Goal: Task Accomplishment & Management: Use online tool/utility

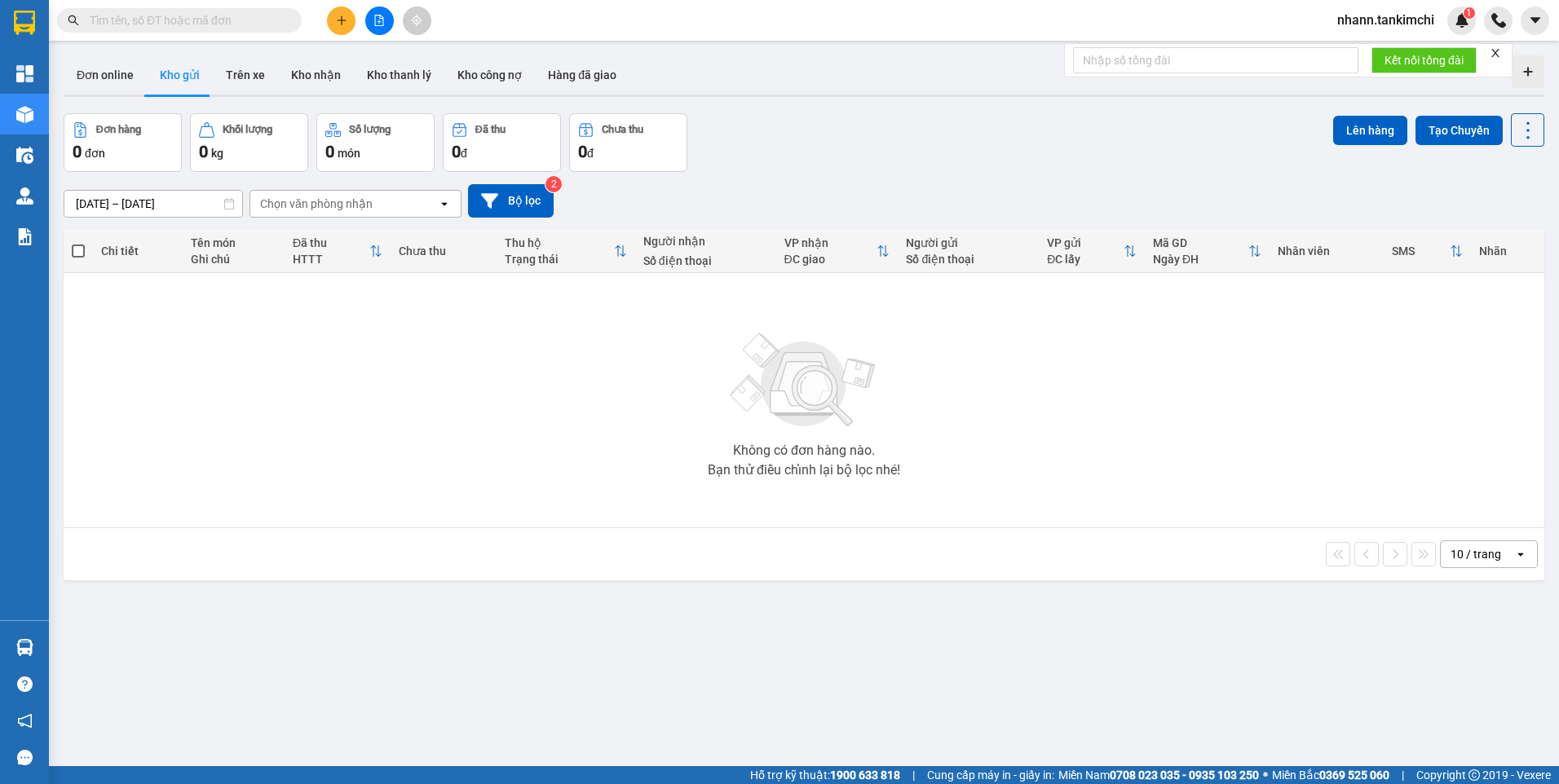
click at [92, 19] on input "text" at bounding box center [185, 21] width 192 height 18
paste input "0982634573"
type input "0982634573"
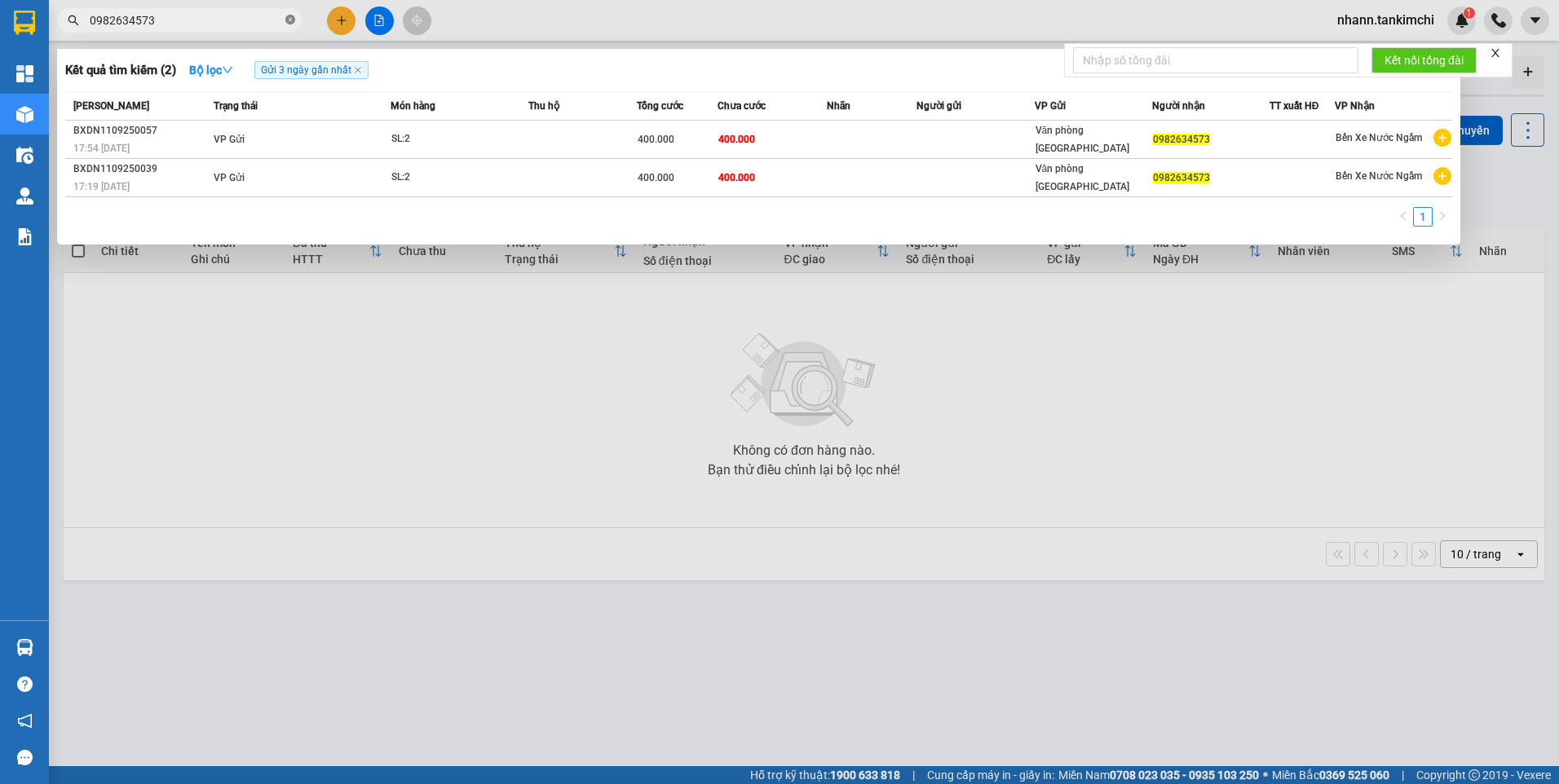
click at [291, 20] on icon "close-circle" at bounding box center [290, 19] width 10 height 10
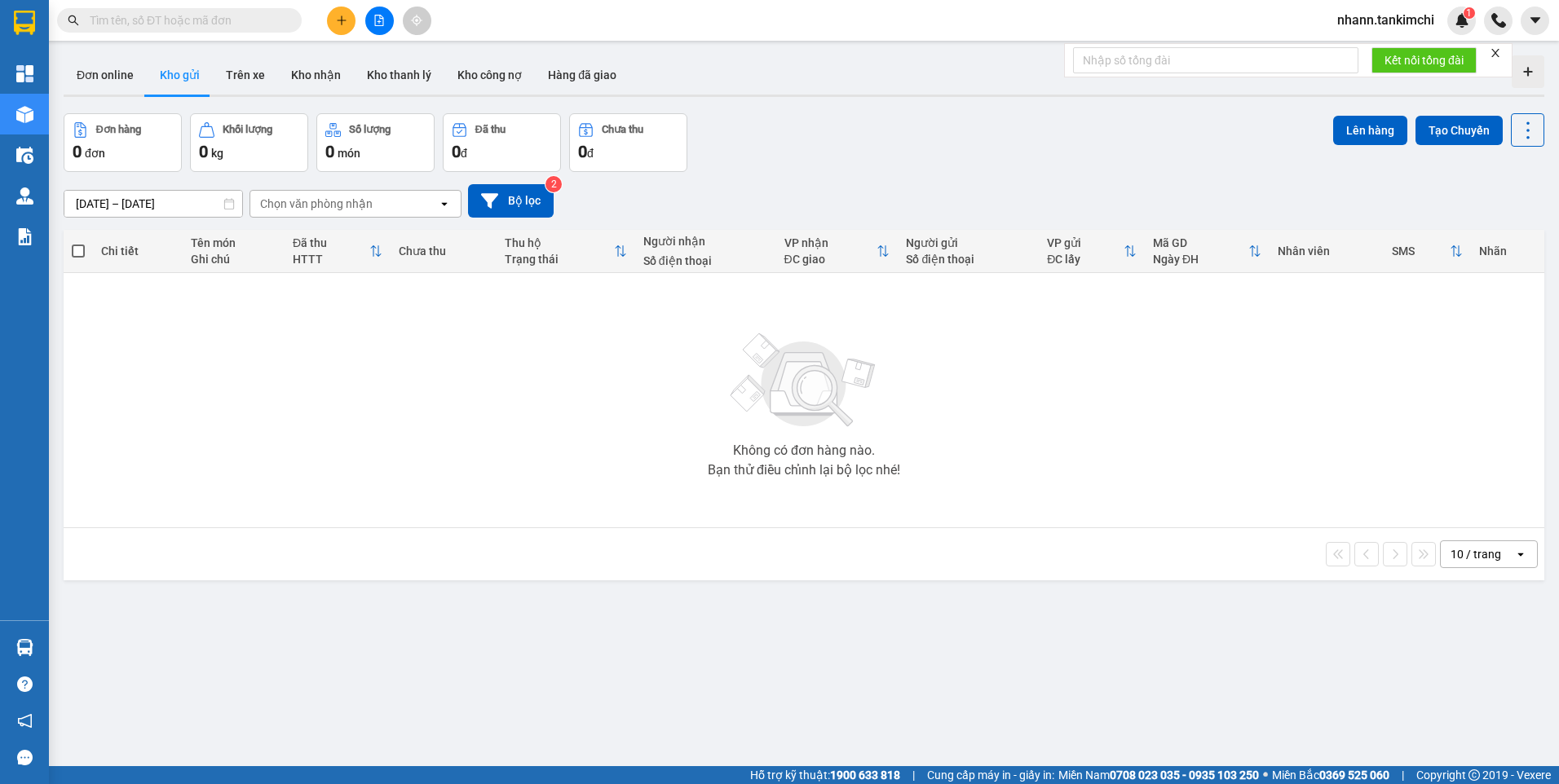
click at [107, 22] on input "text" at bounding box center [185, 21] width 192 height 18
paste input "BXDN1109250057"
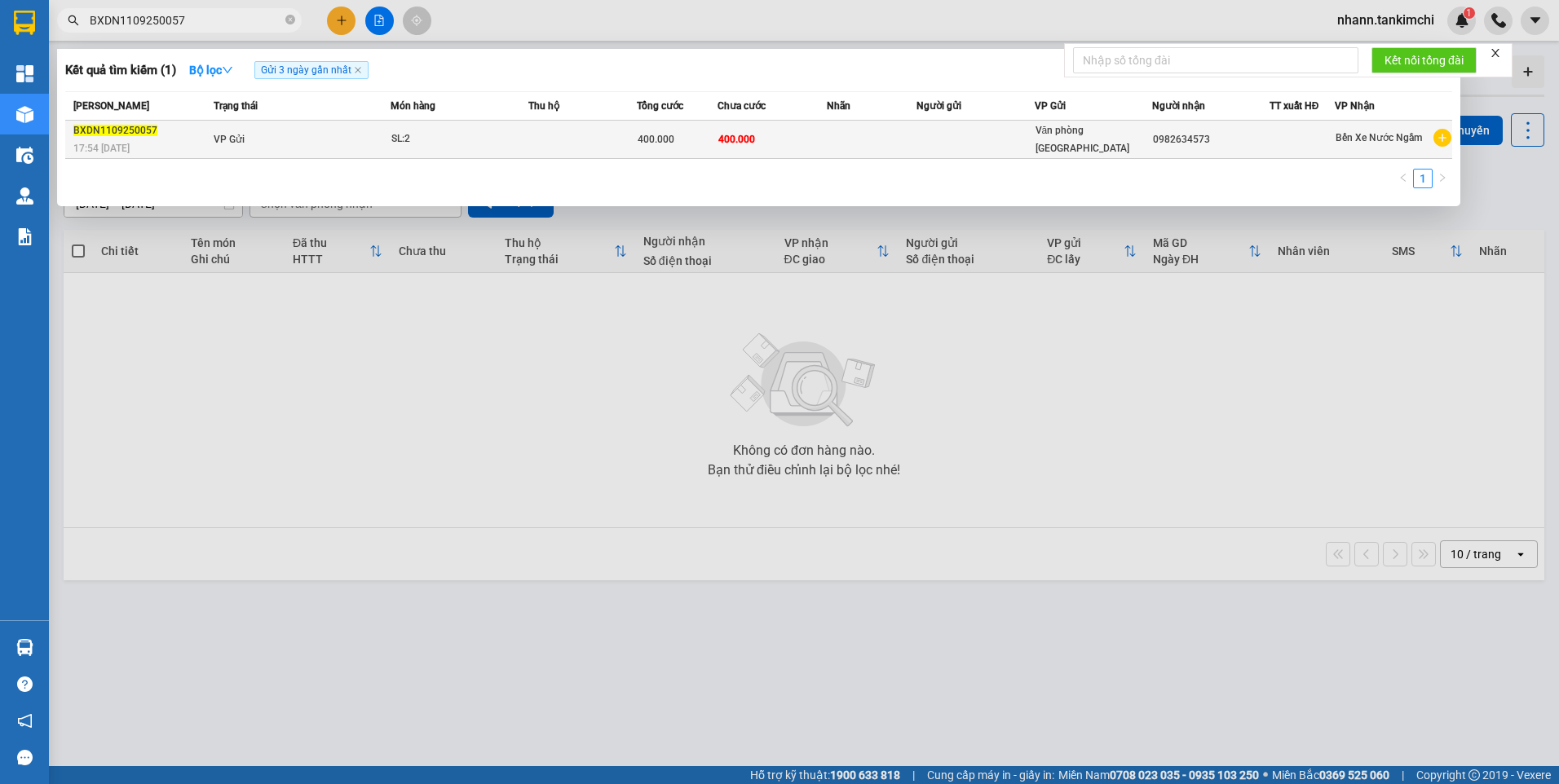
type input "BXDN1109250057"
click at [409, 145] on div "SL: 2" at bounding box center [452, 140] width 122 height 18
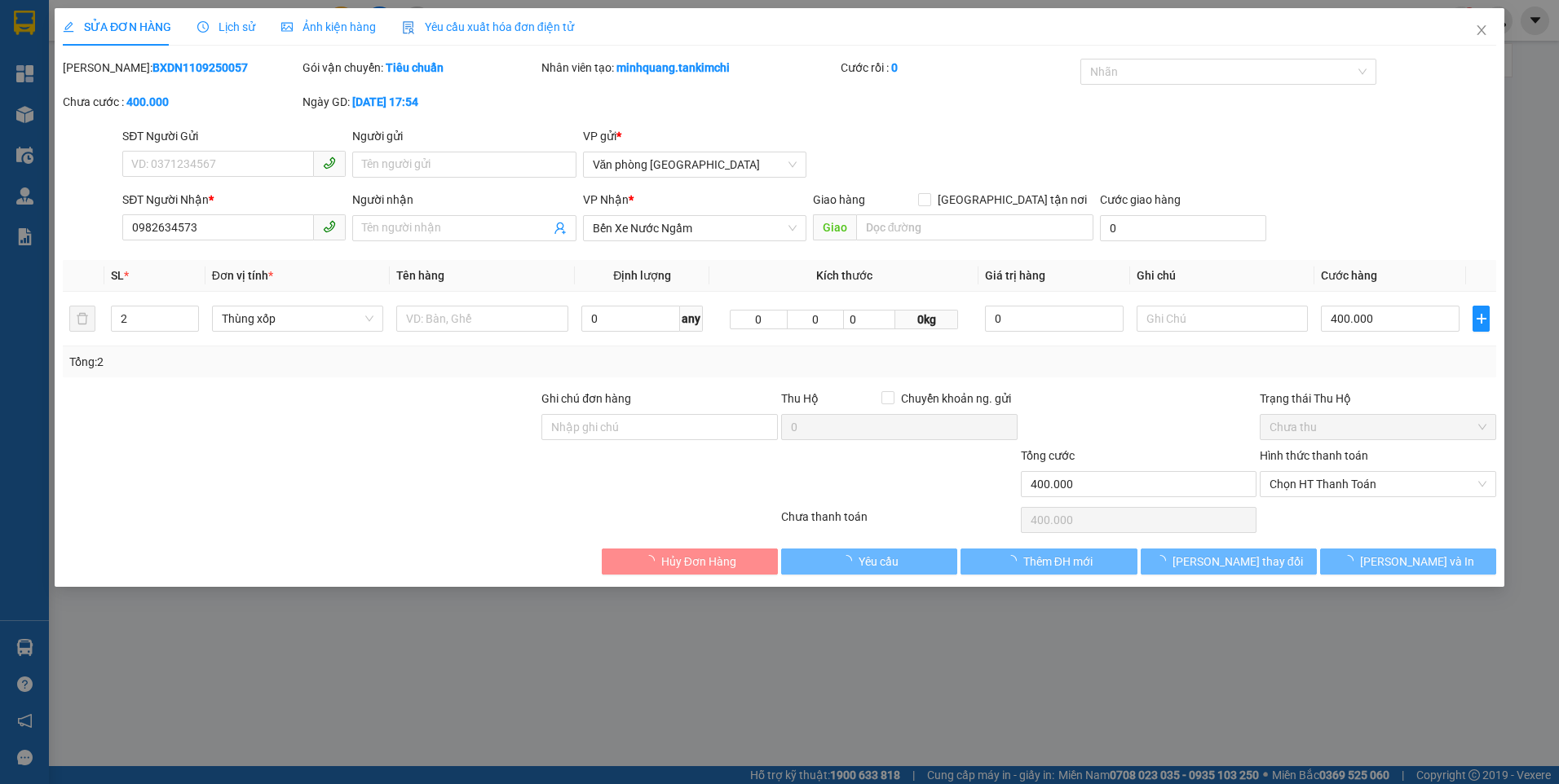
type input "0982634573"
type input "400.000"
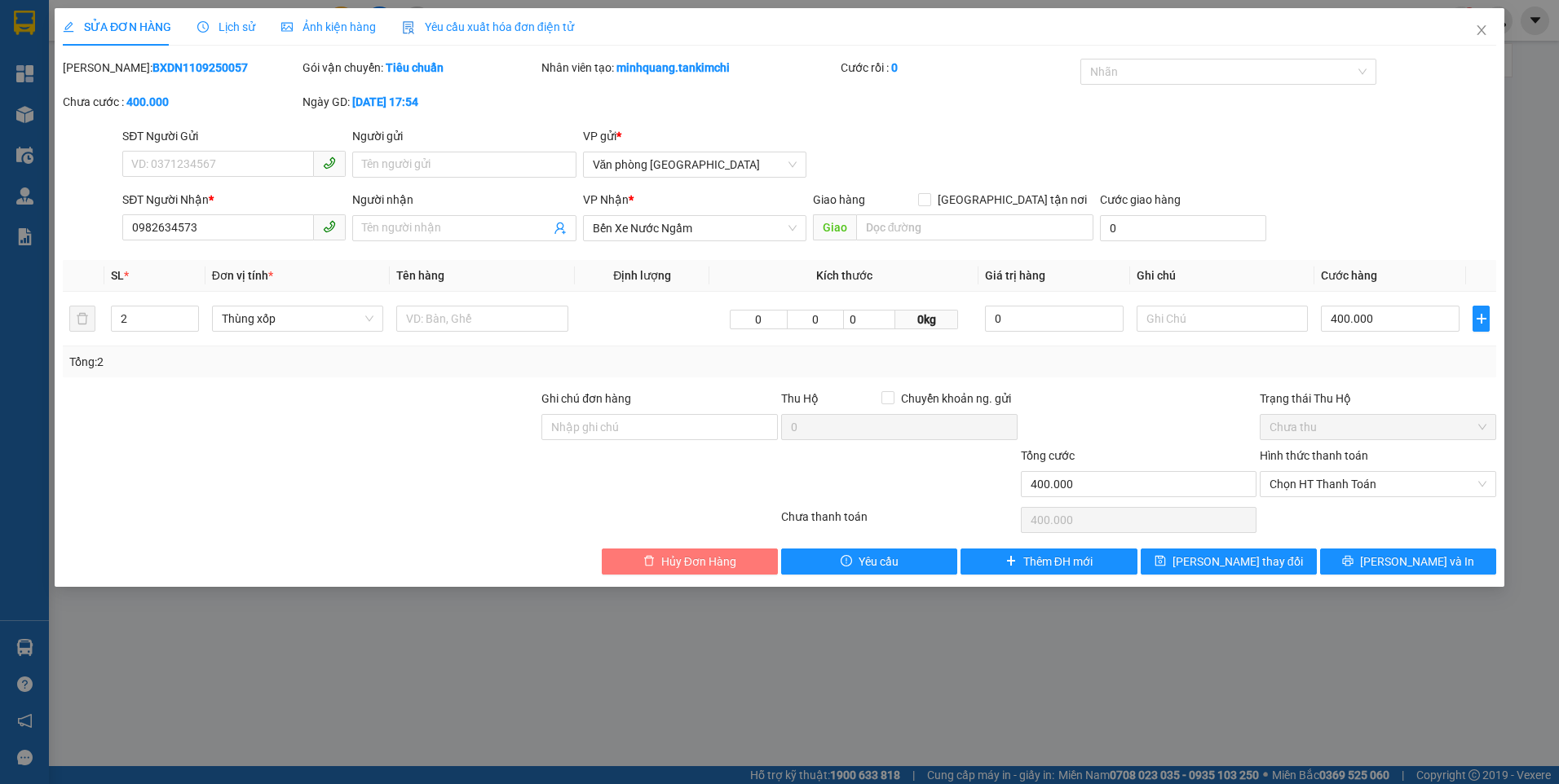
click at [720, 565] on span "Hủy Đơn Hàng" at bounding box center [699, 561] width 75 height 18
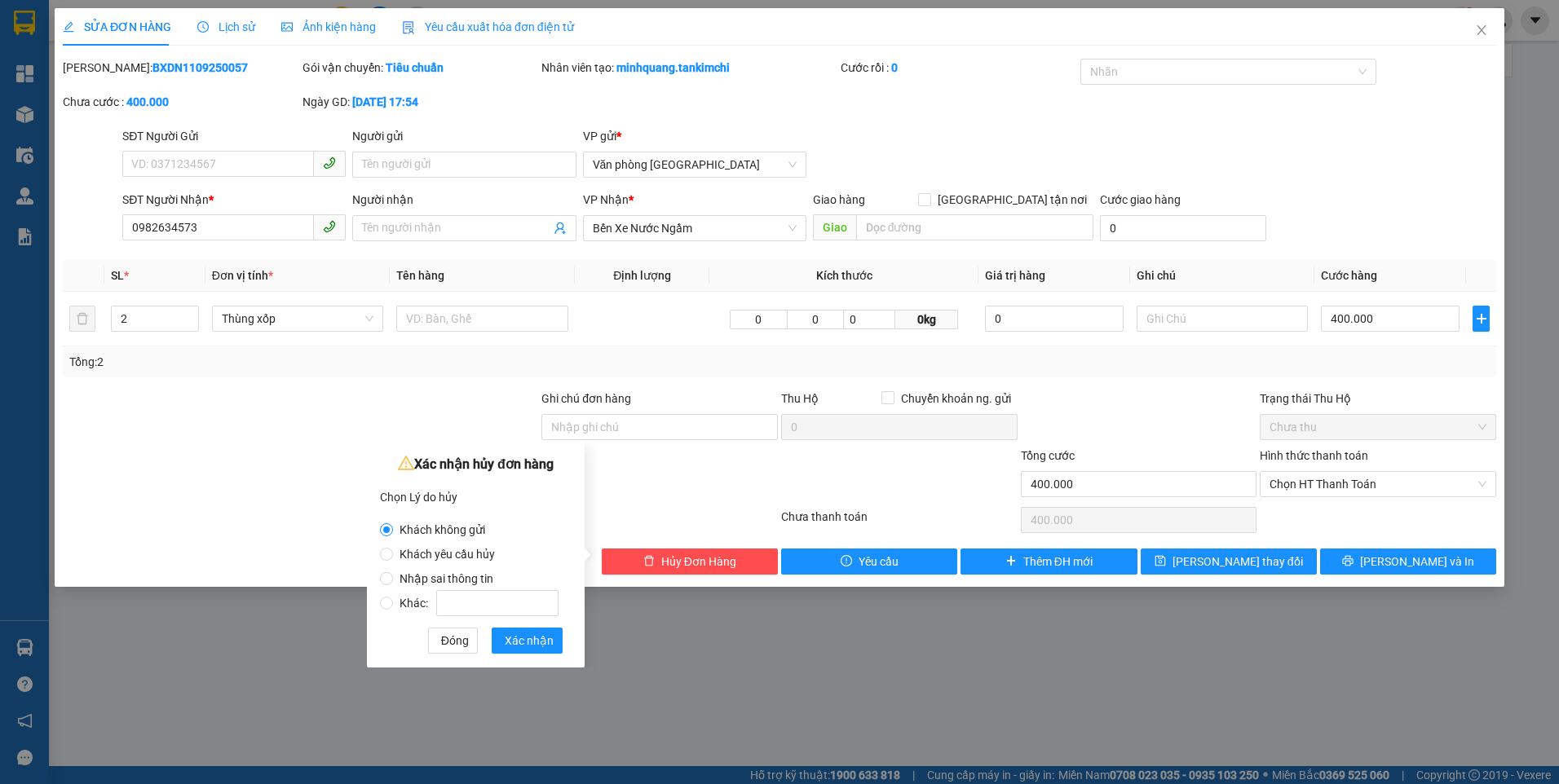
click at [412, 581] on span "Nhập sai thông tin" at bounding box center [446, 578] width 107 height 13
click at [393, 581] on input "Nhập sai thông tin" at bounding box center [386, 578] width 13 height 13
radio input "true"
radio input "false"
click at [529, 642] on span "Xác nhận" at bounding box center [529, 641] width 49 height 18
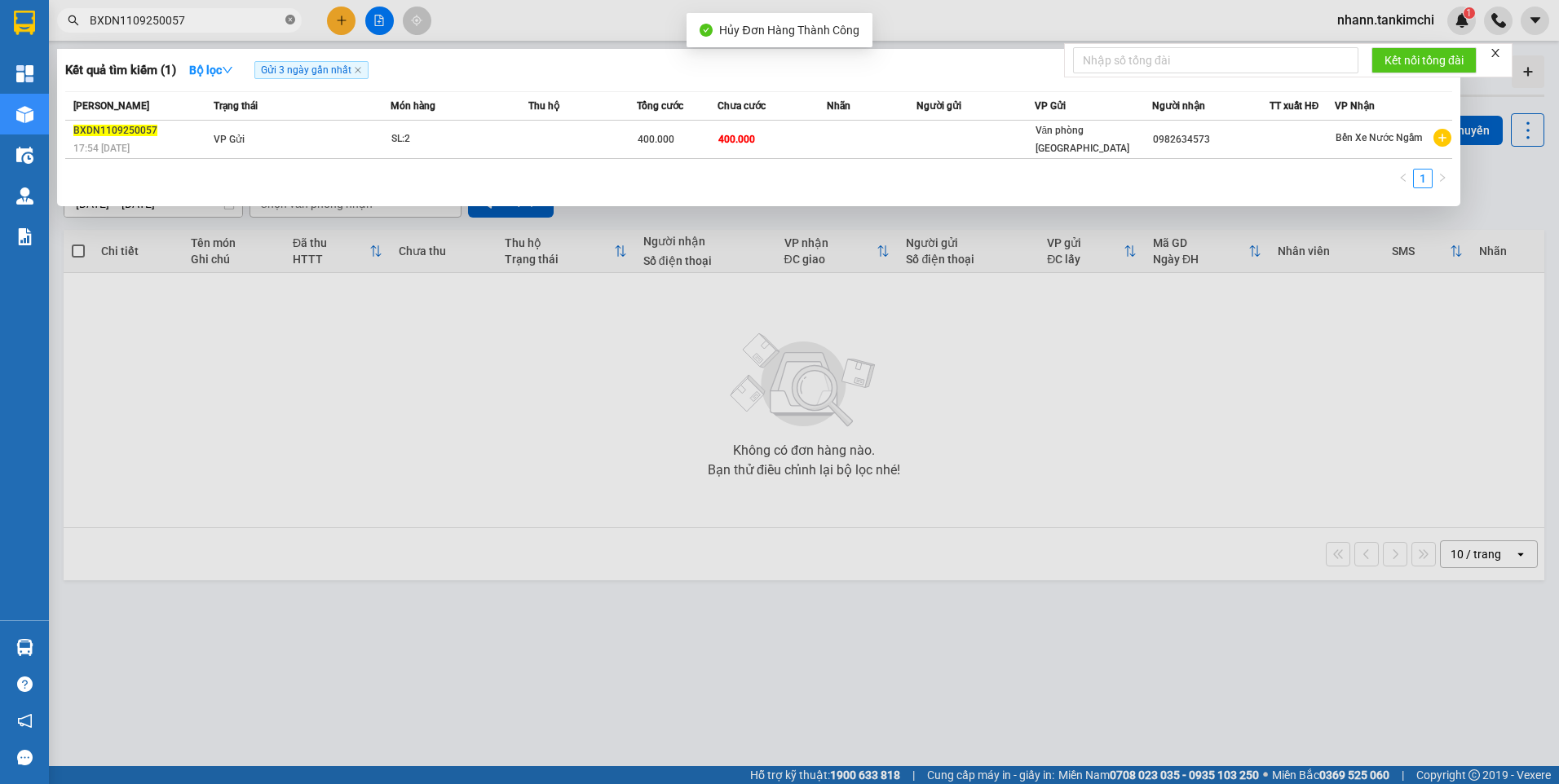
click at [291, 22] on icon "close-circle" at bounding box center [290, 19] width 10 height 10
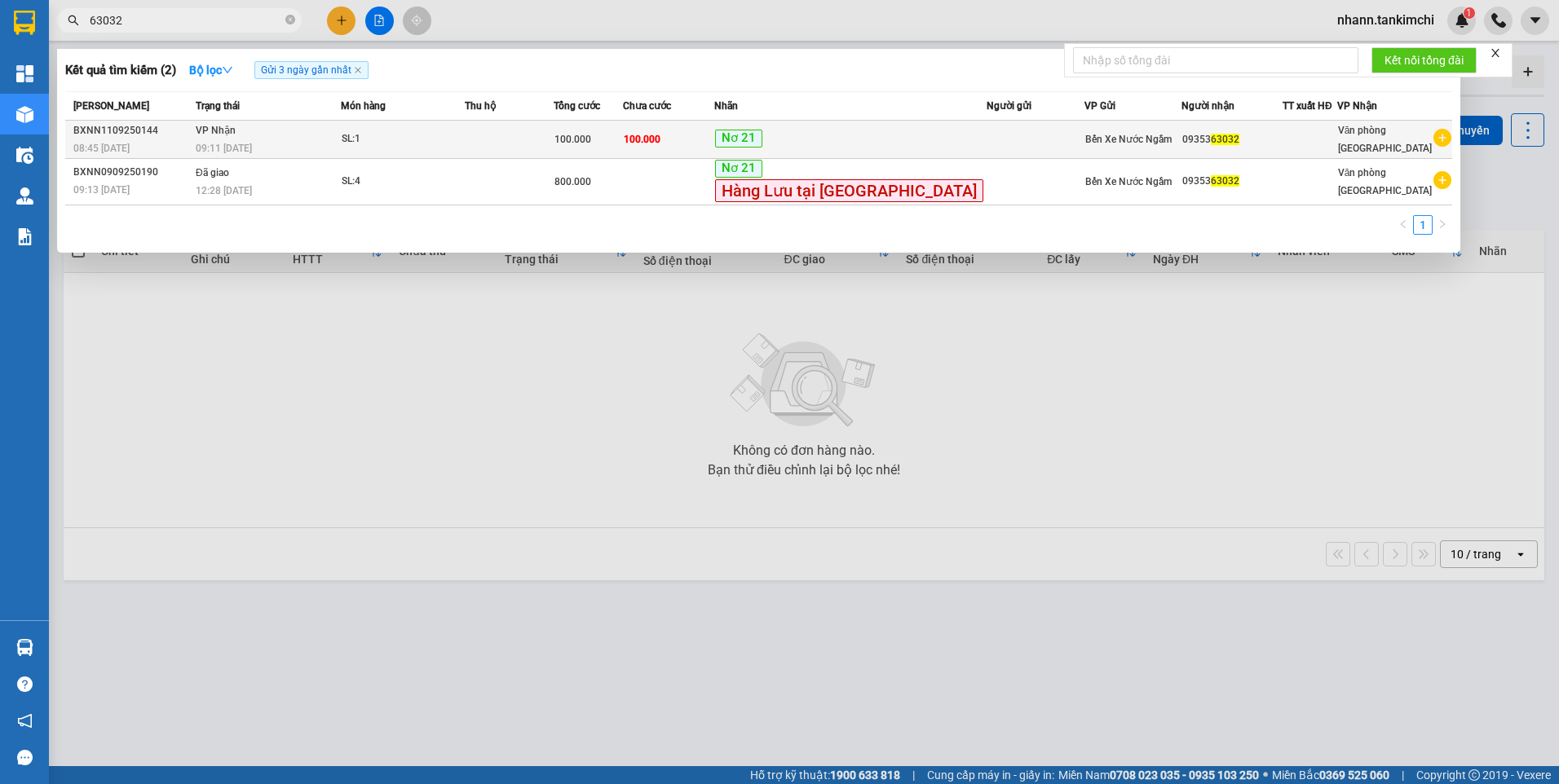
type input "63032"
click at [878, 127] on td "Nơ 21" at bounding box center [850, 140] width 273 height 38
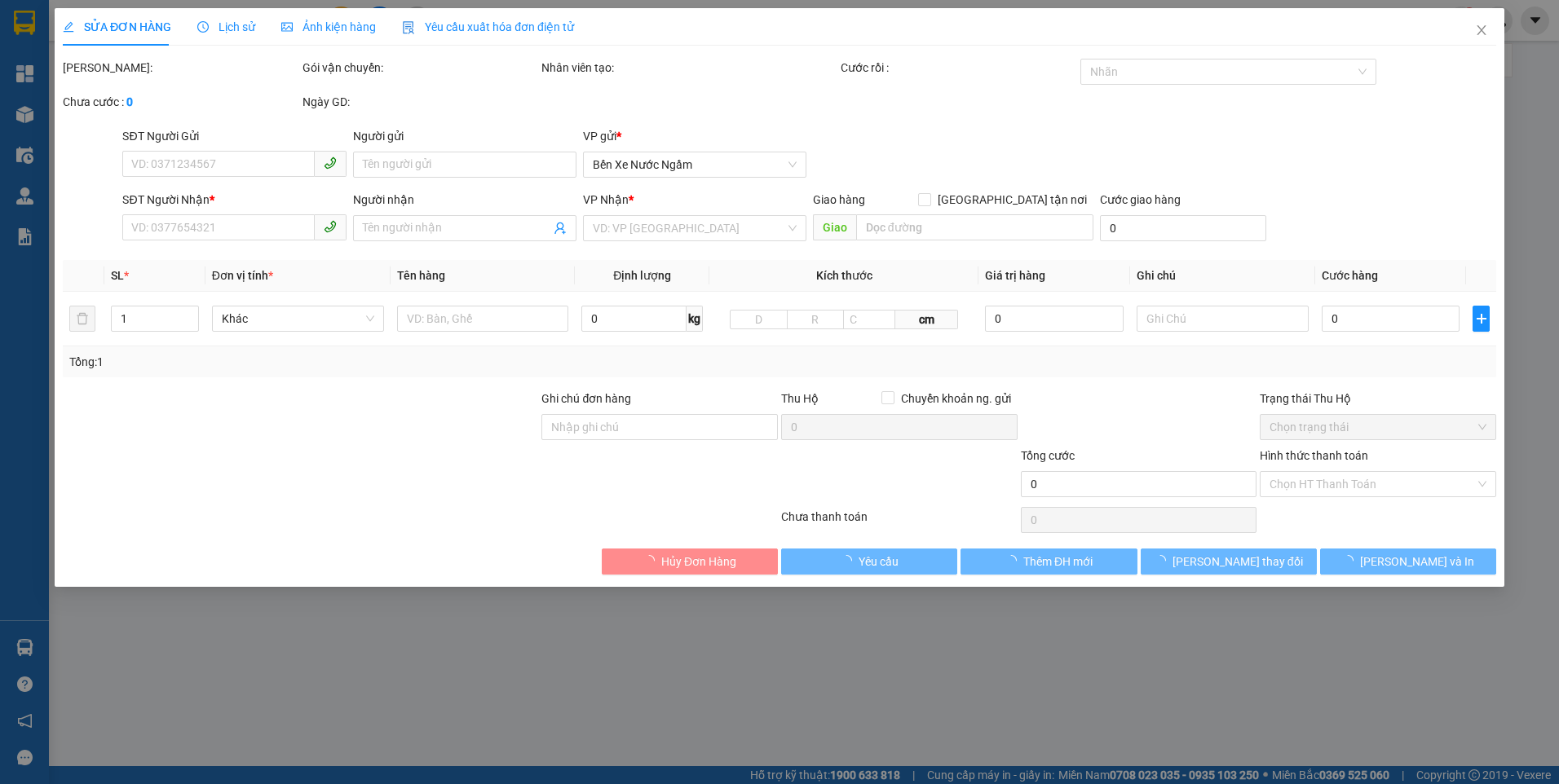
type input "0935363032"
type input "100.000"
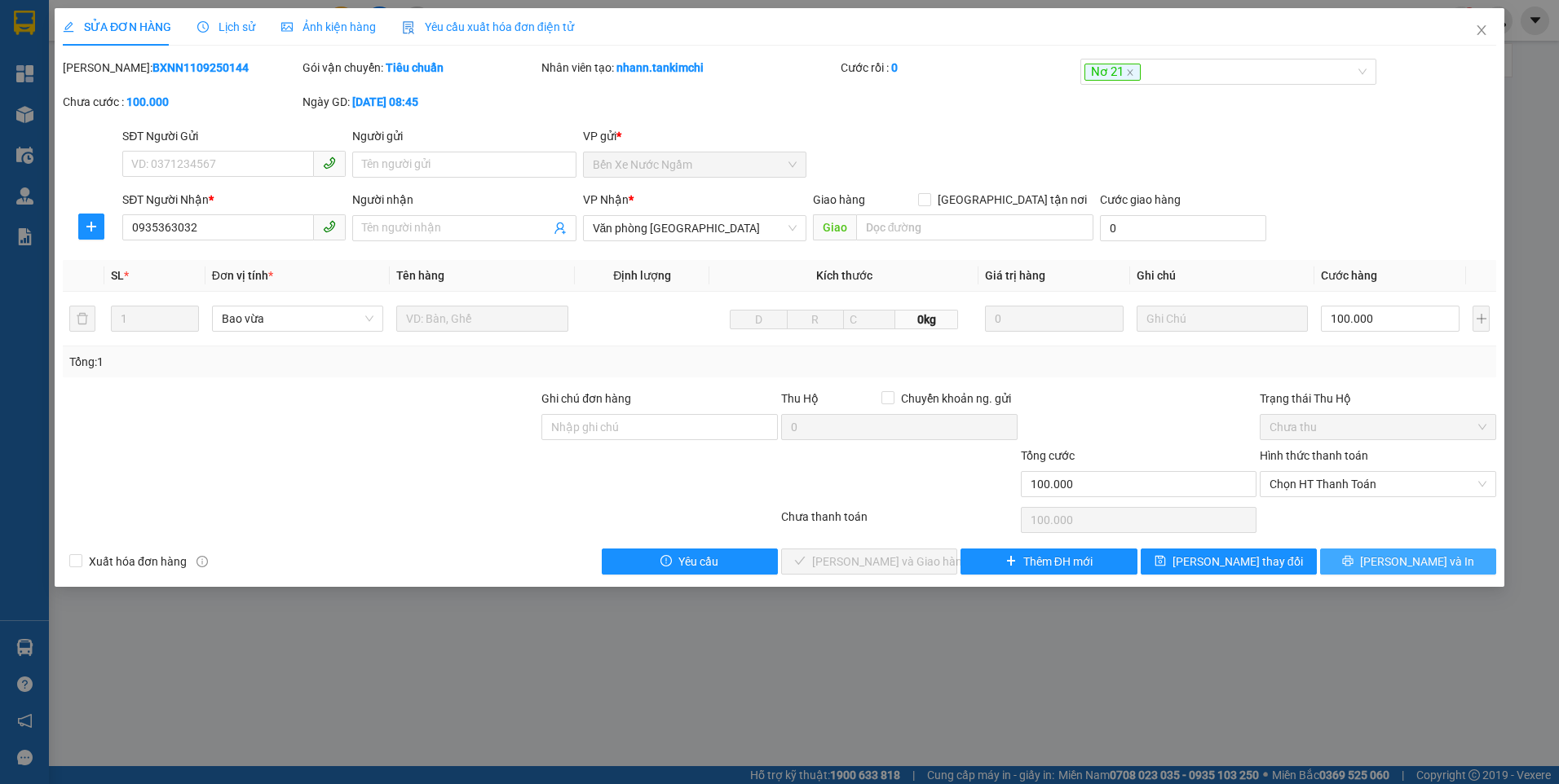
click at [1353, 567] on button "[PERSON_NAME] và In" at bounding box center [1407, 561] width 176 height 26
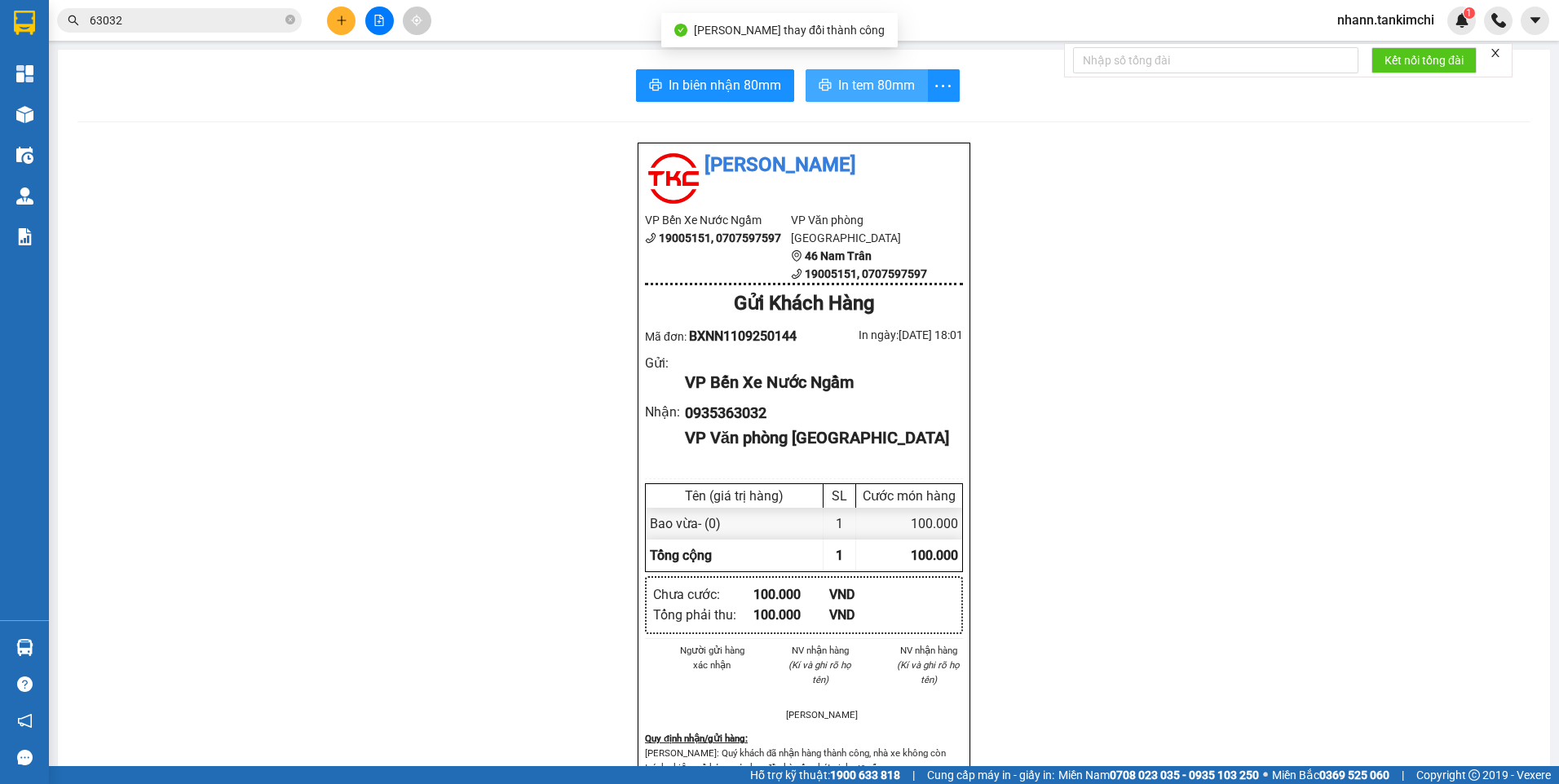
click at [880, 89] on span "In tem 80mm" at bounding box center [877, 85] width 77 height 21
